Goal: Information Seeking & Learning: Learn about a topic

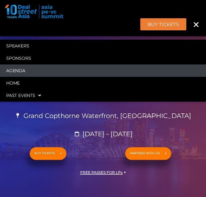
click at [31, 70] on link "Agenda" at bounding box center [103, 70] width 206 height 12
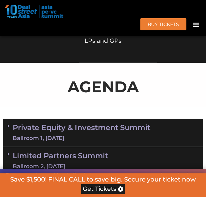
scroll to position [368, 0]
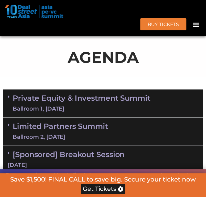
click at [145, 110] on div "Ballroom 1, [DATE]" at bounding box center [82, 109] width 138 height 8
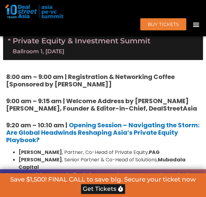
scroll to position [460, 0]
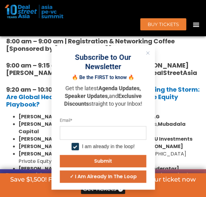
click at [149, 53] on icon "Close" at bounding box center [148, 53] width 4 height 4
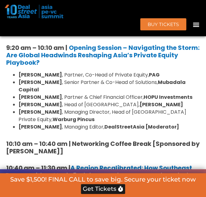
scroll to position [0, 0]
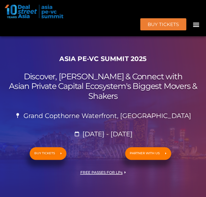
drag, startPoint x: 23, startPoint y: 77, endPoint x: 27, endPoint y: 76, distance: 3.5
click at [23, 77] on h2 "Discover, Learn & Connect with Asian Private Capital Ecosystem's Biggest Movers…" at bounding box center [103, 86] width 200 height 29
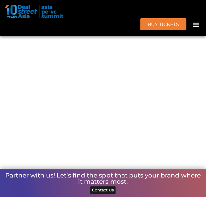
scroll to position [10431, 0]
drag, startPoint x: 42, startPoint y: 109, endPoint x: 62, endPoint y: 93, distance: 26.2
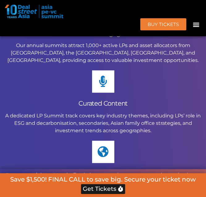
scroll to position [9350, 0]
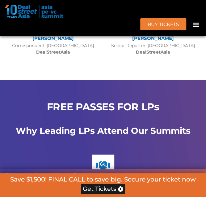
scroll to position [9165, 0]
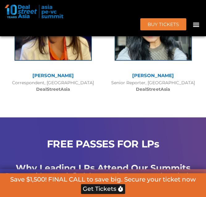
drag, startPoint x: 58, startPoint y: 130, endPoint x: 91, endPoint y: 140, distance: 34.1
drag, startPoint x: 91, startPoint y: 140, endPoint x: 83, endPoint y: 137, distance: 8.1
copy p "attract 1,000+ active LPs and asset allocators from [GEOGRAPHIC_DATA], [GEOGRAP…"
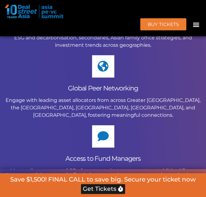
scroll to position [9443, 0]
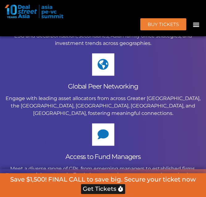
drag, startPoint x: 36, startPoint y: 58, endPoint x: 79, endPoint y: 2, distance: 70.0
click at [36, 164] on p "Meet a diverse range of GPs, from emerging managers to established firms, secto…" at bounding box center [103, 175] width 200 height 22
